Goal: Information Seeking & Learning: Compare options

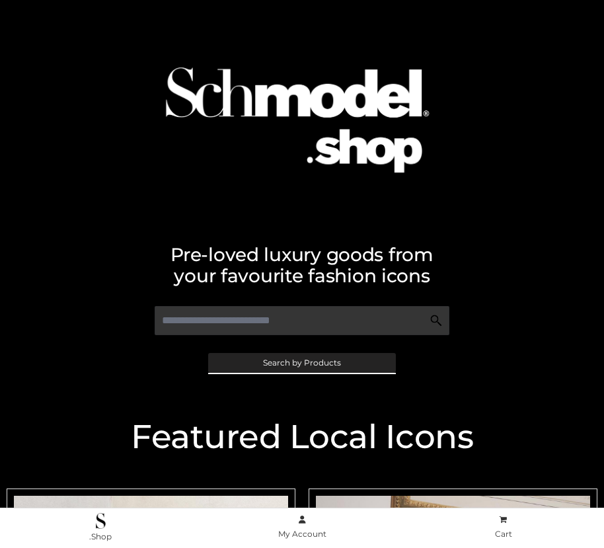
click at [302, 362] on span "Search by Products" at bounding box center [302, 363] width 78 height 8
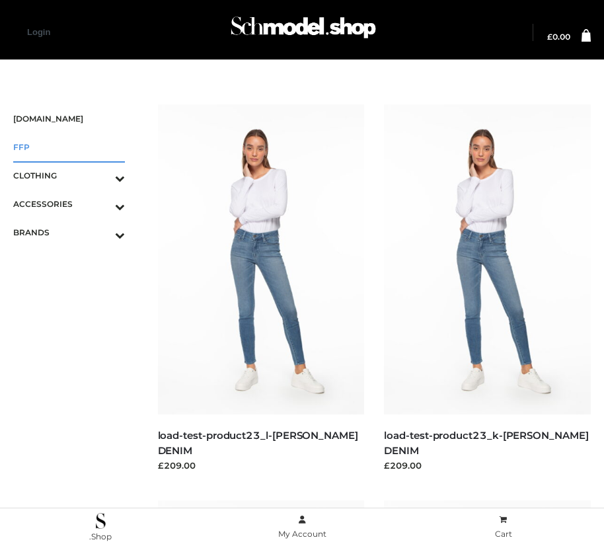
click at [69, 147] on span "FFP" at bounding box center [69, 147] width 112 height 15
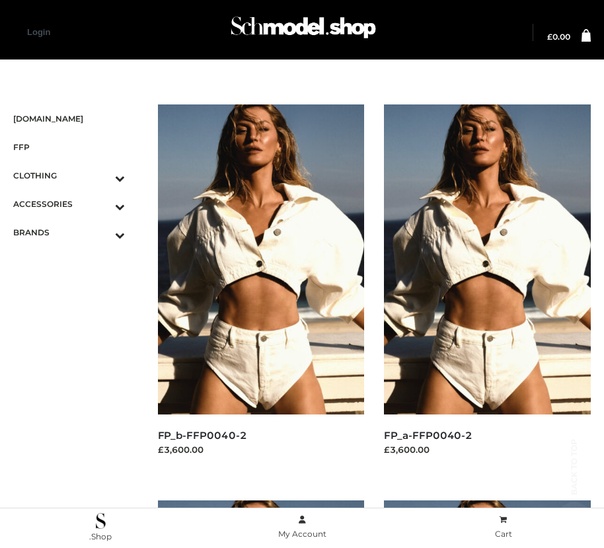
scroll to position [1600, 0]
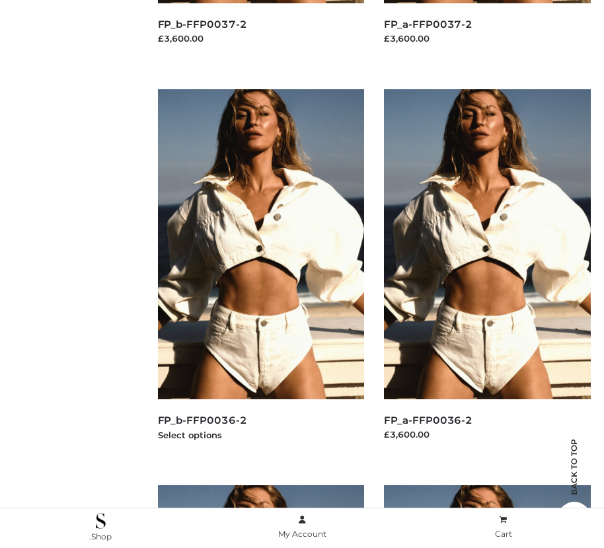
click at [261, 274] on img at bounding box center [261, 244] width 207 height 310
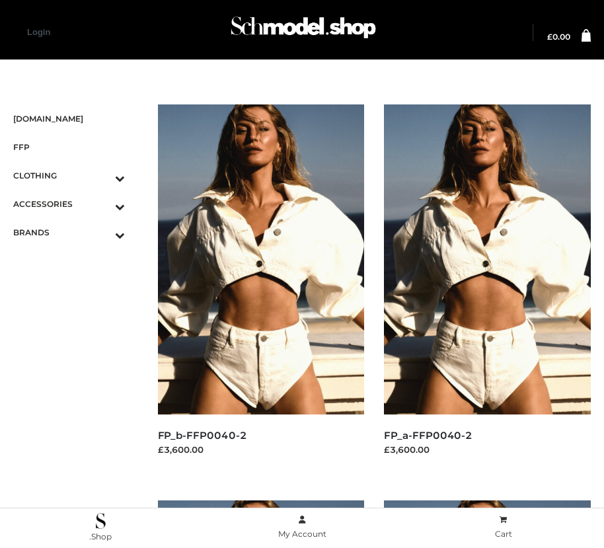
scroll to position [15, 0]
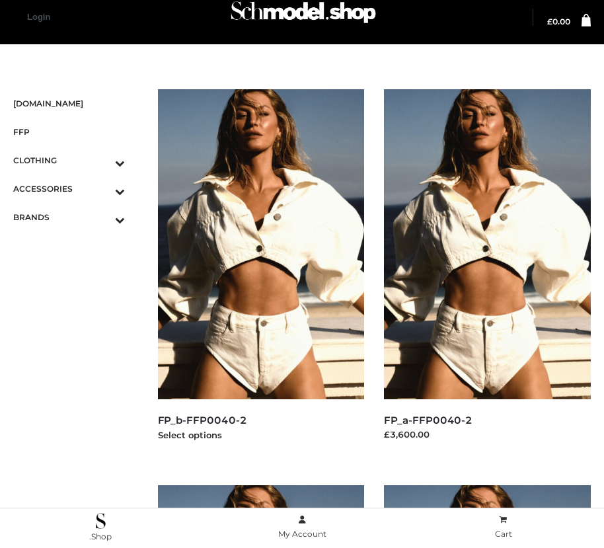
click at [261, 274] on img at bounding box center [261, 244] width 207 height 310
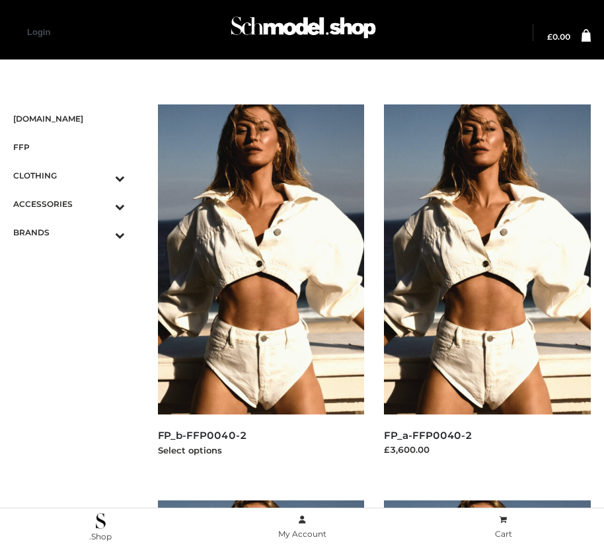
scroll to position [411, 0]
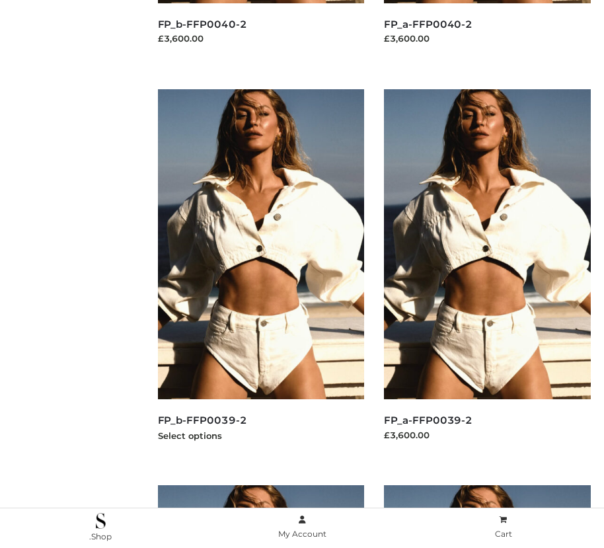
click at [261, 274] on img at bounding box center [261, 244] width 207 height 310
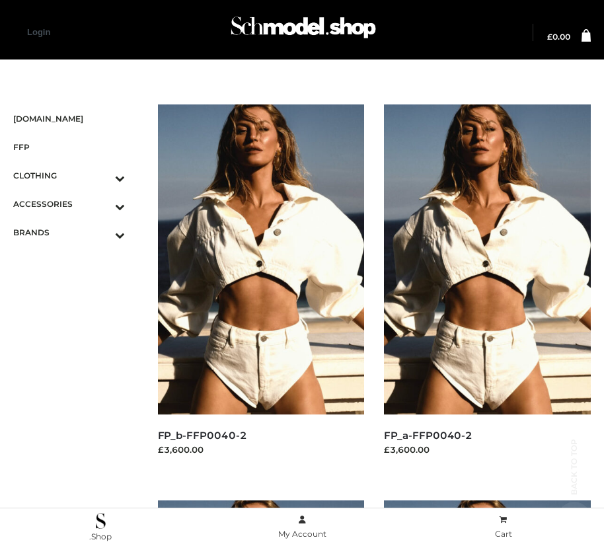
scroll to position [1996, 0]
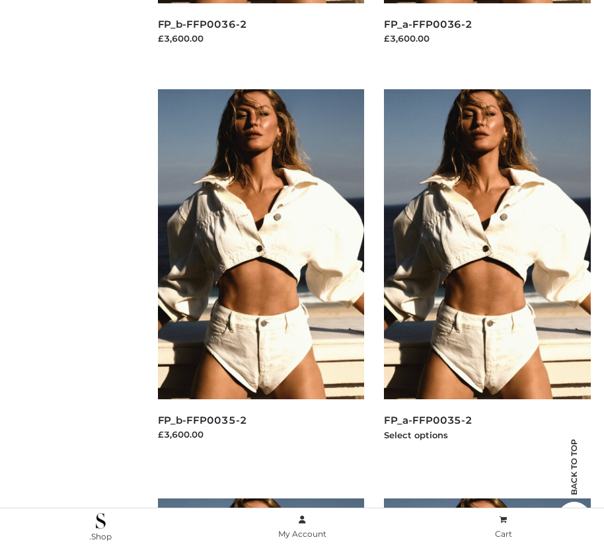
click at [487, 274] on img at bounding box center [487, 244] width 207 height 310
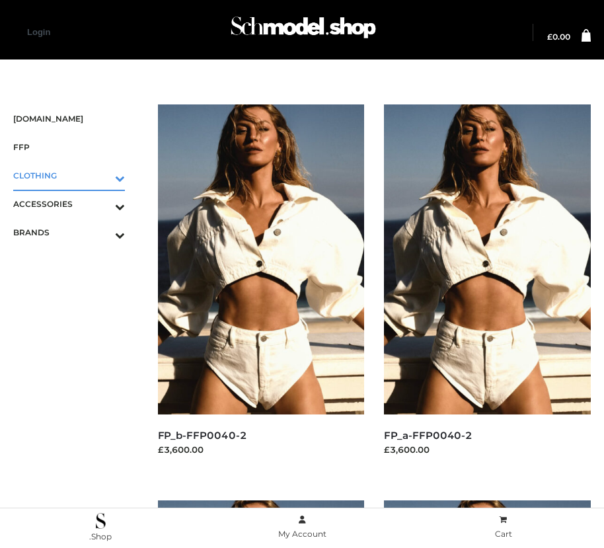
click at [101, 175] on icon "Toggle Submenu" at bounding box center [51, 178] width 148 height 15
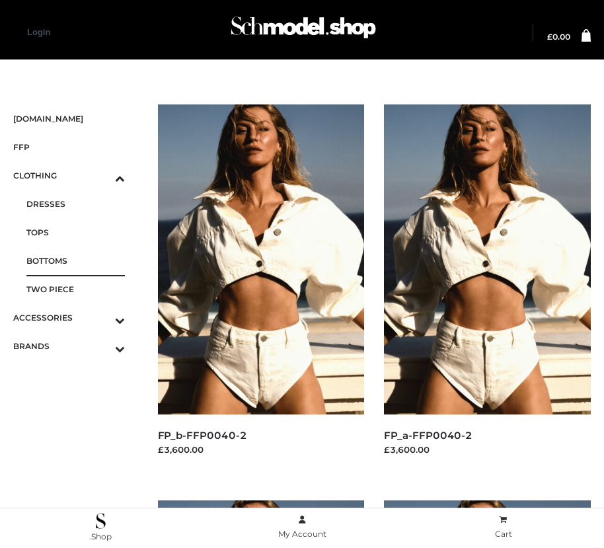
click at [75, 261] on span "BOTTOMS" at bounding box center [75, 260] width 99 height 15
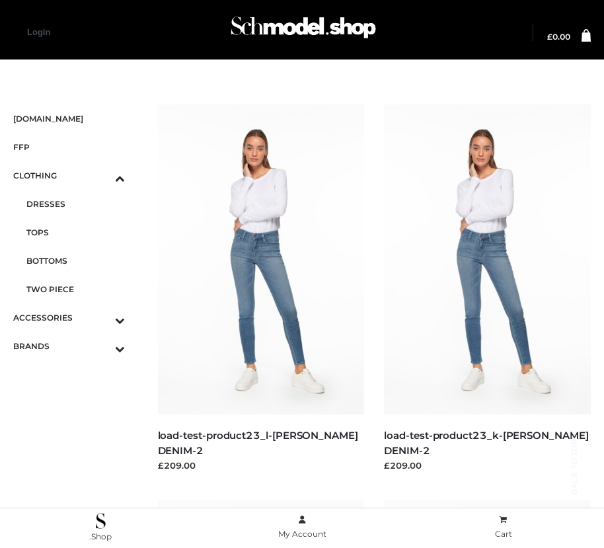
scroll to position [1996, 0]
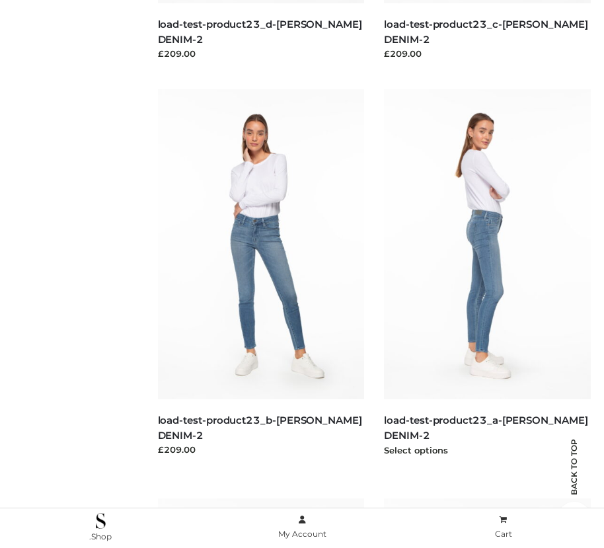
click at [487, 274] on img at bounding box center [487, 244] width 207 height 310
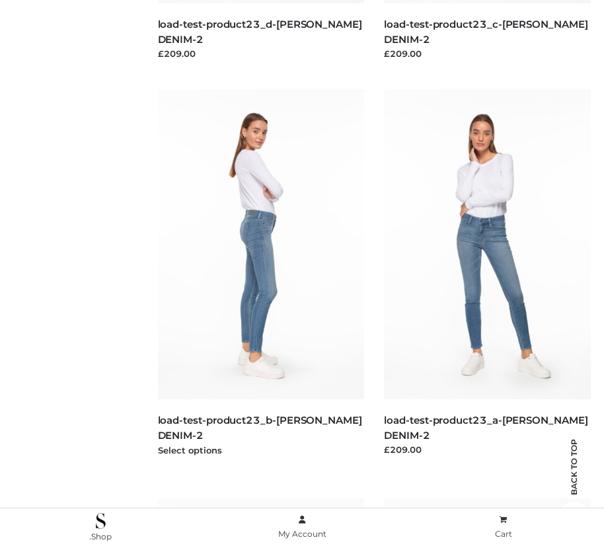
click at [261, 274] on img at bounding box center [261, 244] width 207 height 310
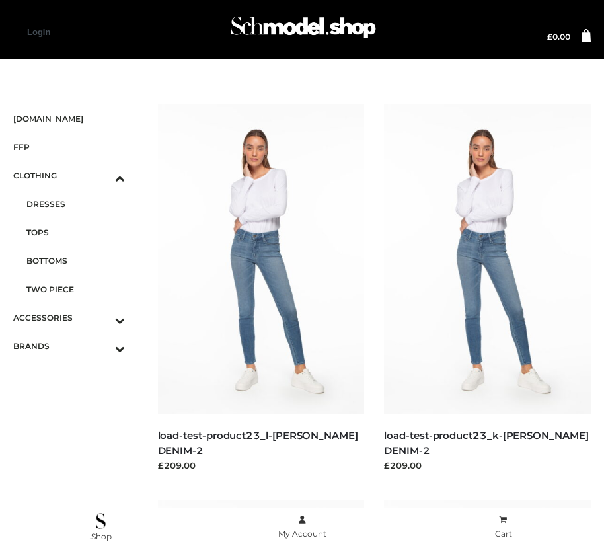
scroll to position [15, 0]
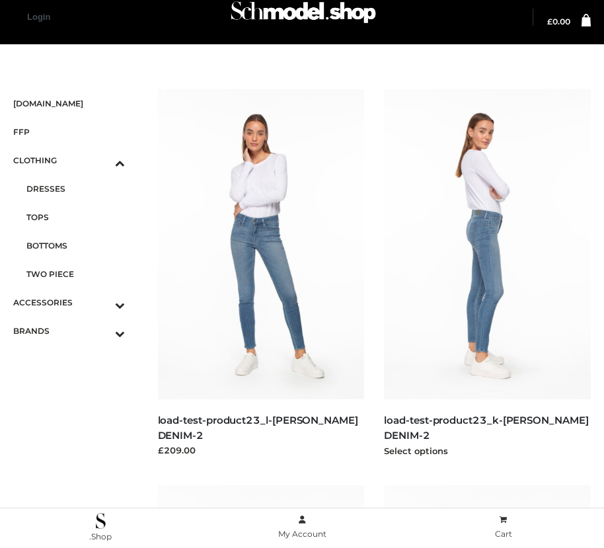
click at [487, 274] on img at bounding box center [487, 244] width 207 height 310
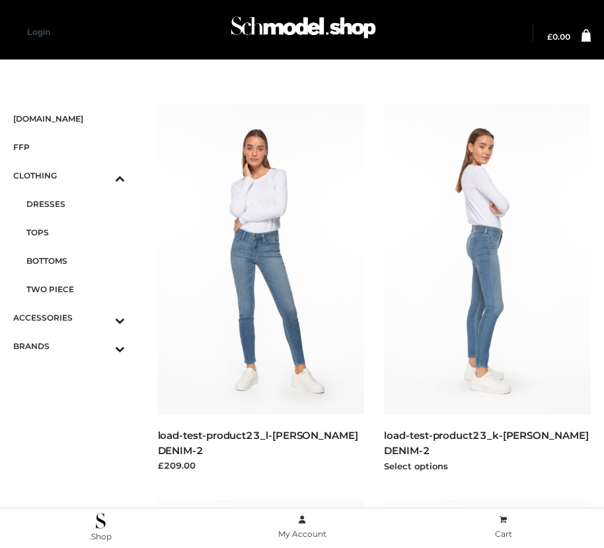
scroll to position [807, 0]
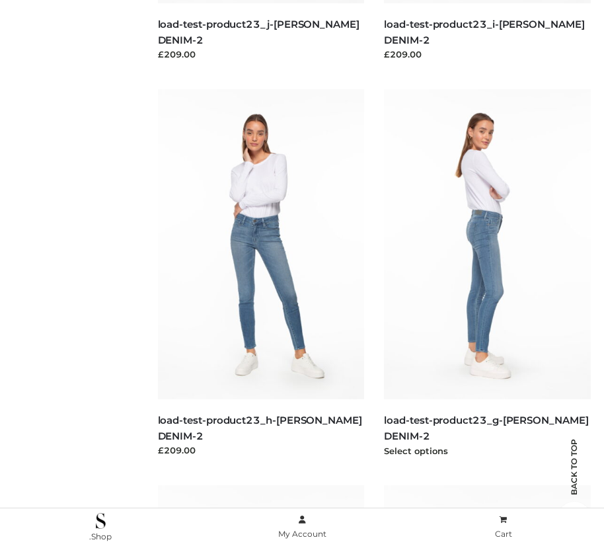
click at [487, 274] on img at bounding box center [487, 244] width 207 height 310
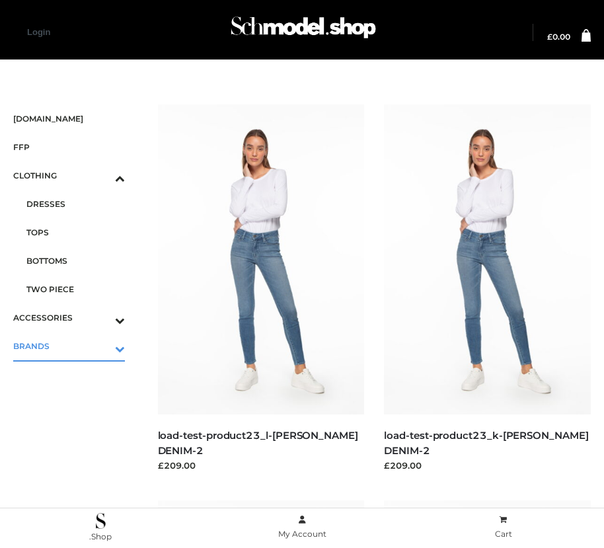
click at [101, 346] on icon "Toggle Submenu" at bounding box center [51, 348] width 148 height 15
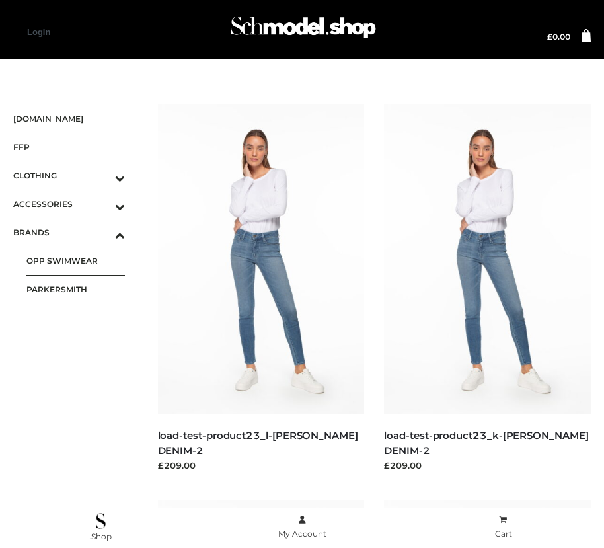
click at [75, 261] on span "OPP SWIMWEAR" at bounding box center [75, 260] width 99 height 15
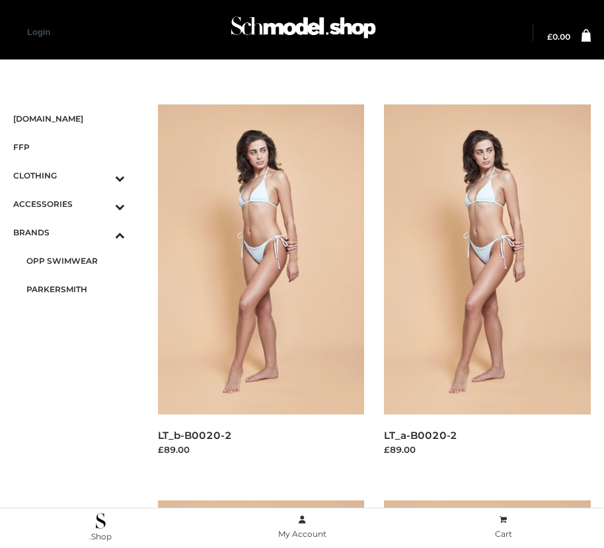
scroll to position [411, 0]
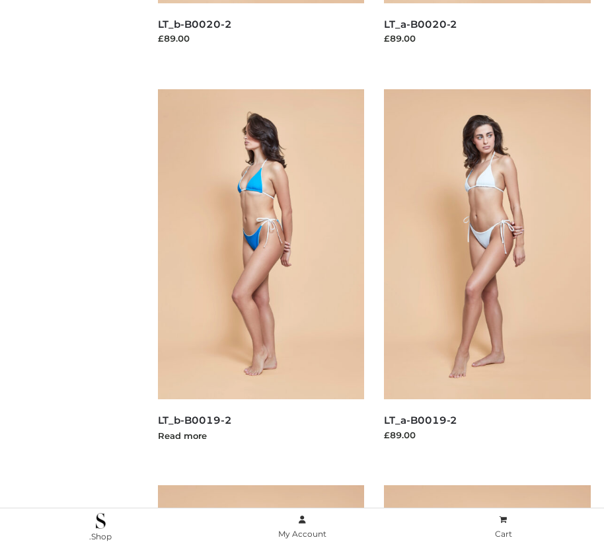
click at [261, 274] on img at bounding box center [261, 244] width 207 height 310
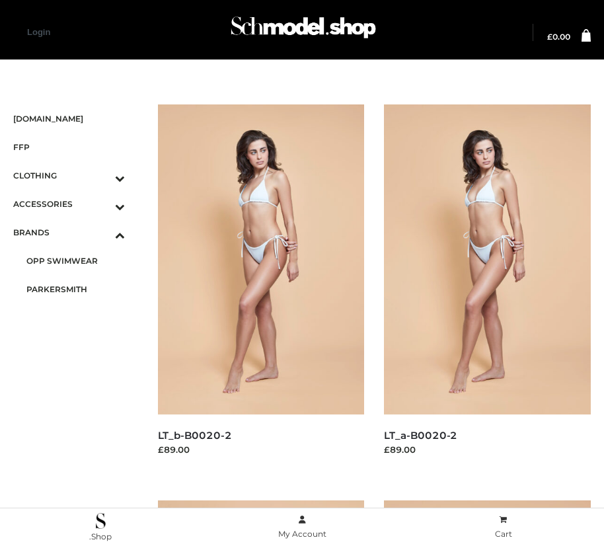
scroll to position [1203, 0]
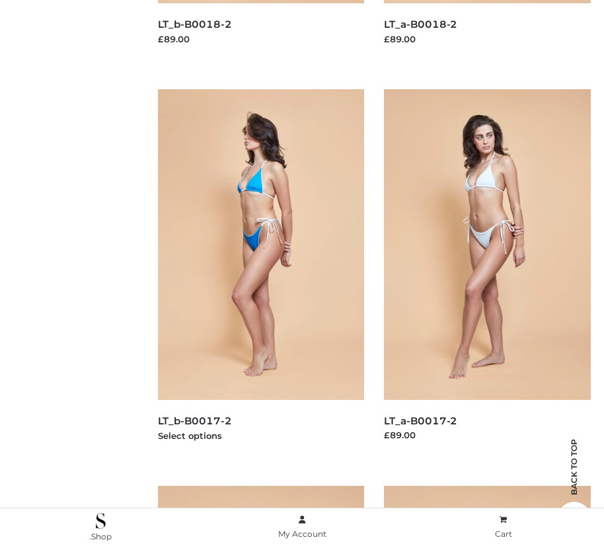
click at [261, 274] on img at bounding box center [261, 244] width 207 height 310
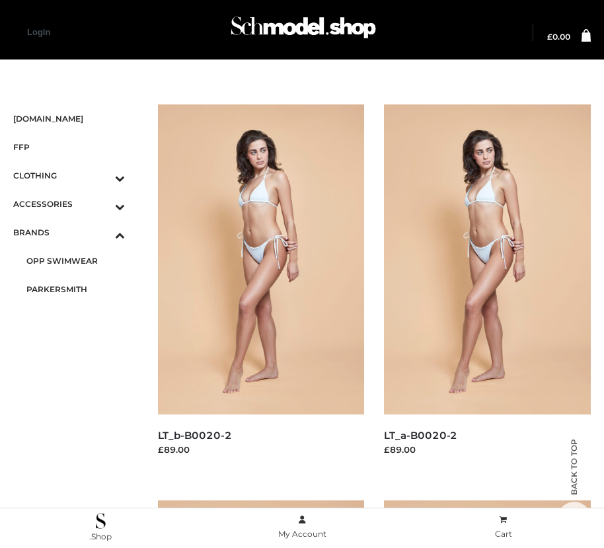
scroll to position [1600, 0]
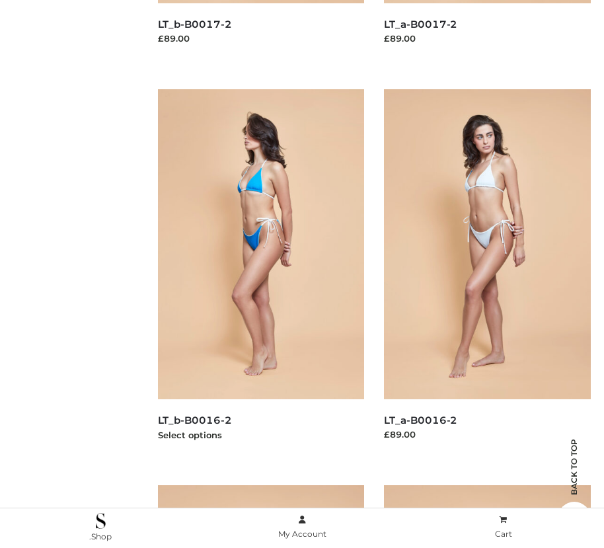
click at [261, 274] on img at bounding box center [261, 244] width 207 height 310
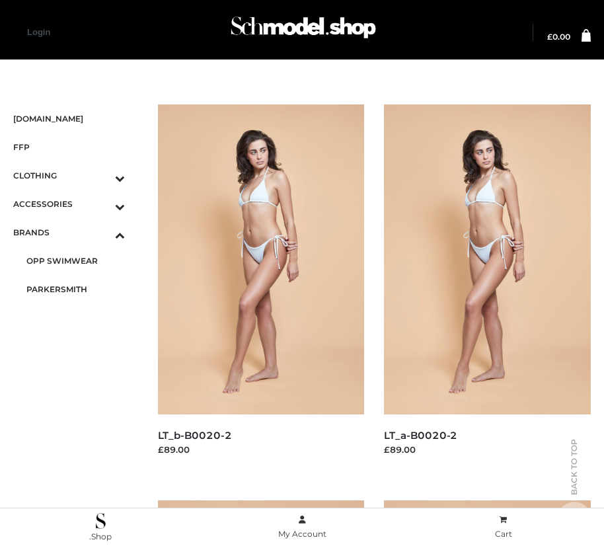
scroll to position [15, 0]
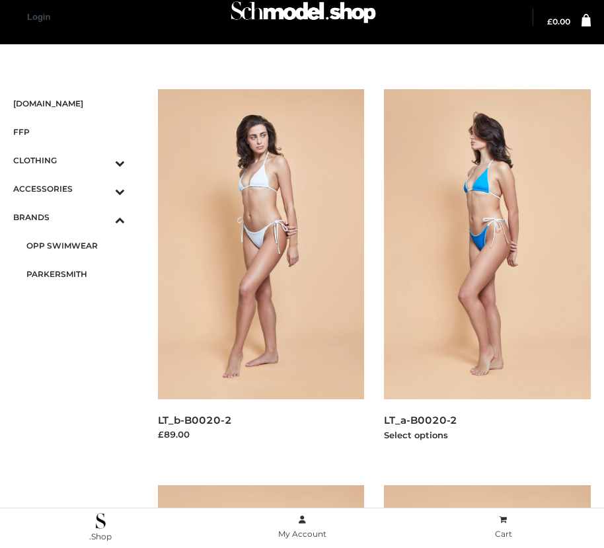
click at [487, 274] on img at bounding box center [487, 244] width 207 height 310
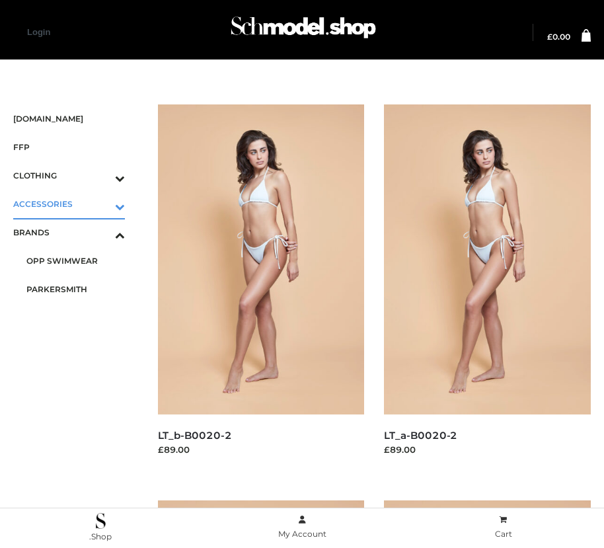
click at [101, 204] on icon "Toggle Submenu" at bounding box center [51, 206] width 148 height 15
click at [75, 232] on span "BAGS" at bounding box center [75, 232] width 99 height 15
